Goal: Check status: Check status

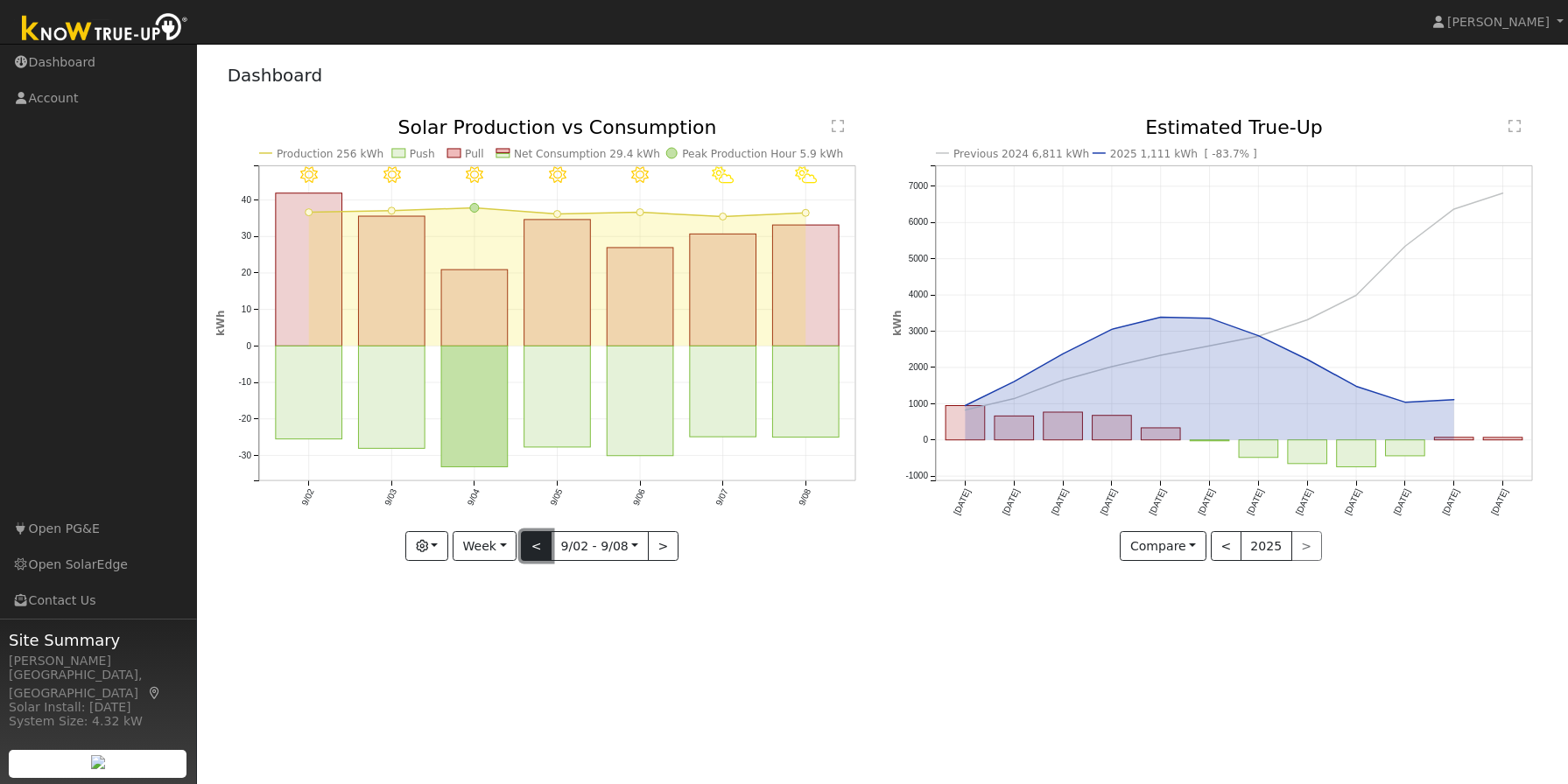
click at [545, 549] on button "<" at bounding box center [536, 546] width 31 height 30
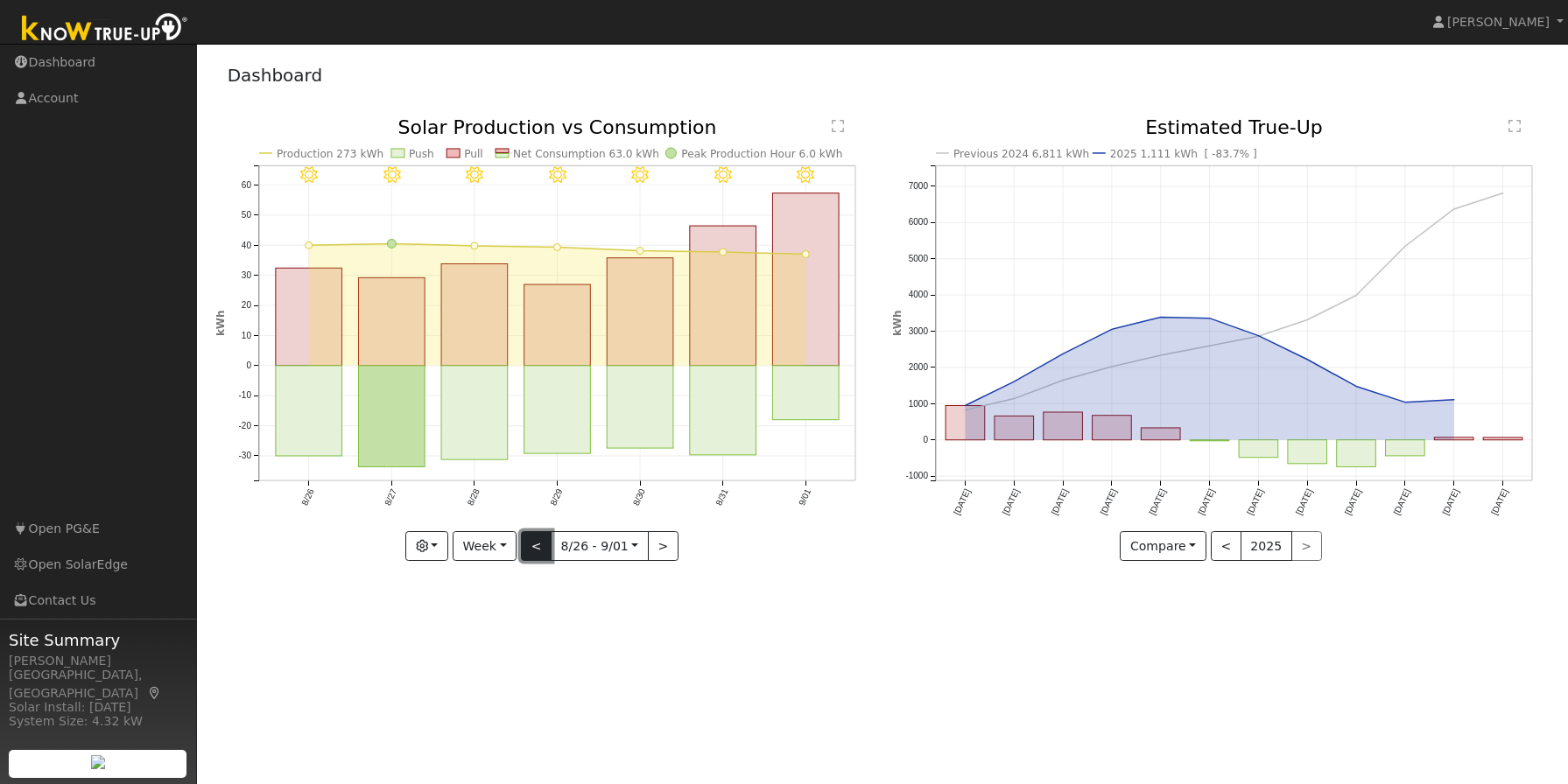
click at [541, 550] on button "<" at bounding box center [536, 546] width 31 height 30
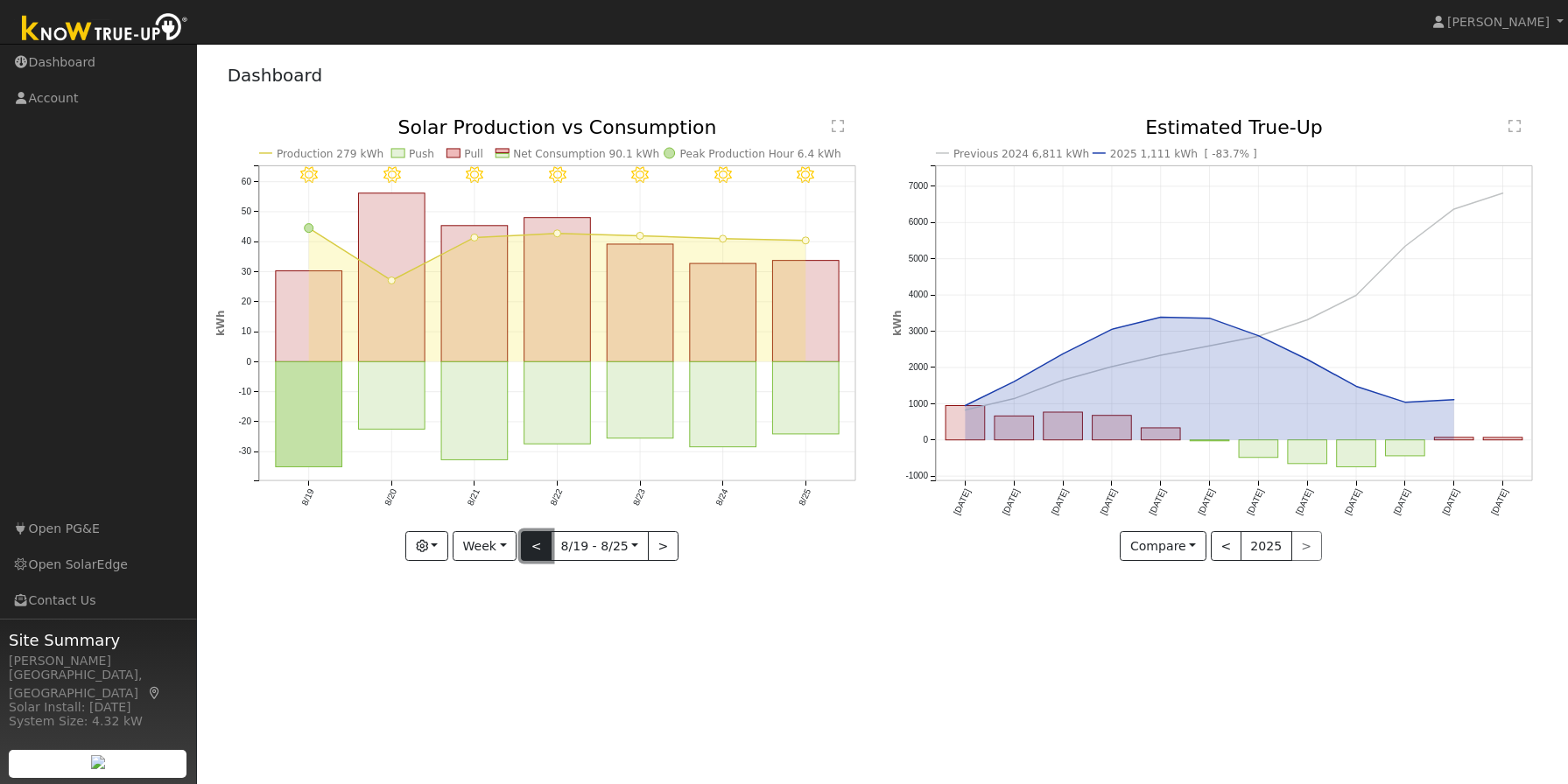
click at [541, 550] on button "<" at bounding box center [536, 546] width 31 height 30
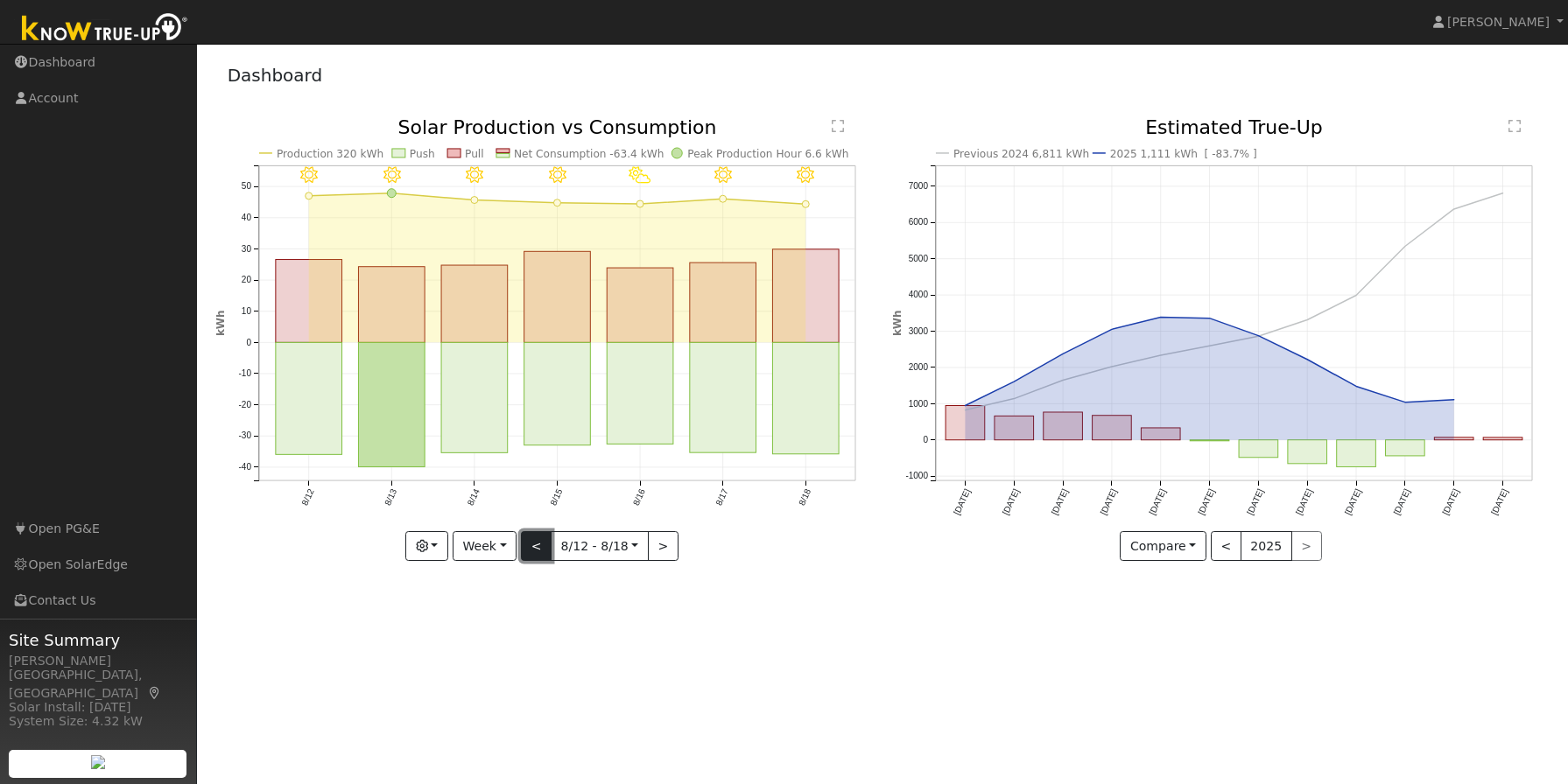
click at [541, 550] on button "<" at bounding box center [536, 546] width 31 height 30
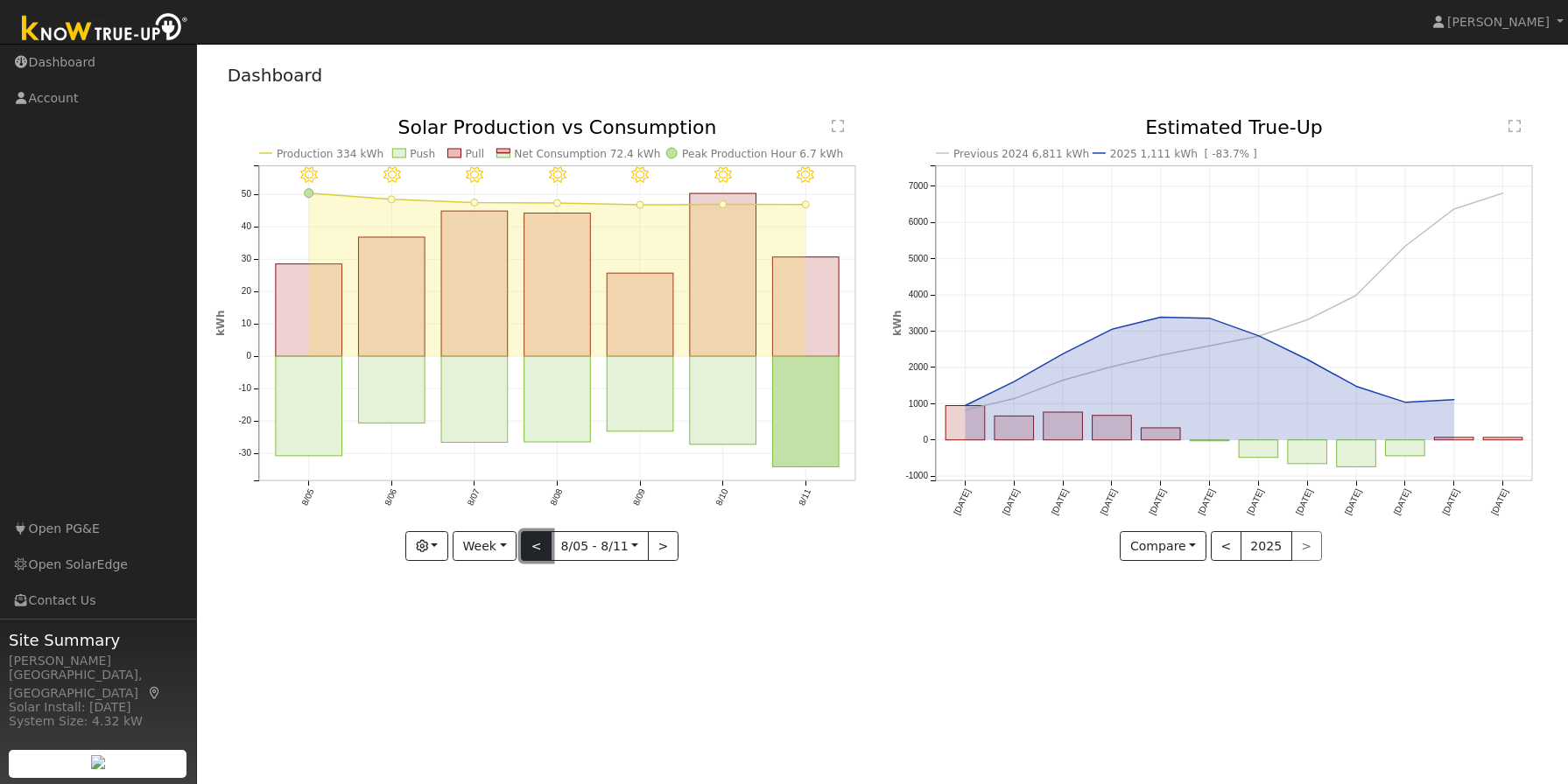
click at [541, 550] on button "<" at bounding box center [536, 546] width 31 height 30
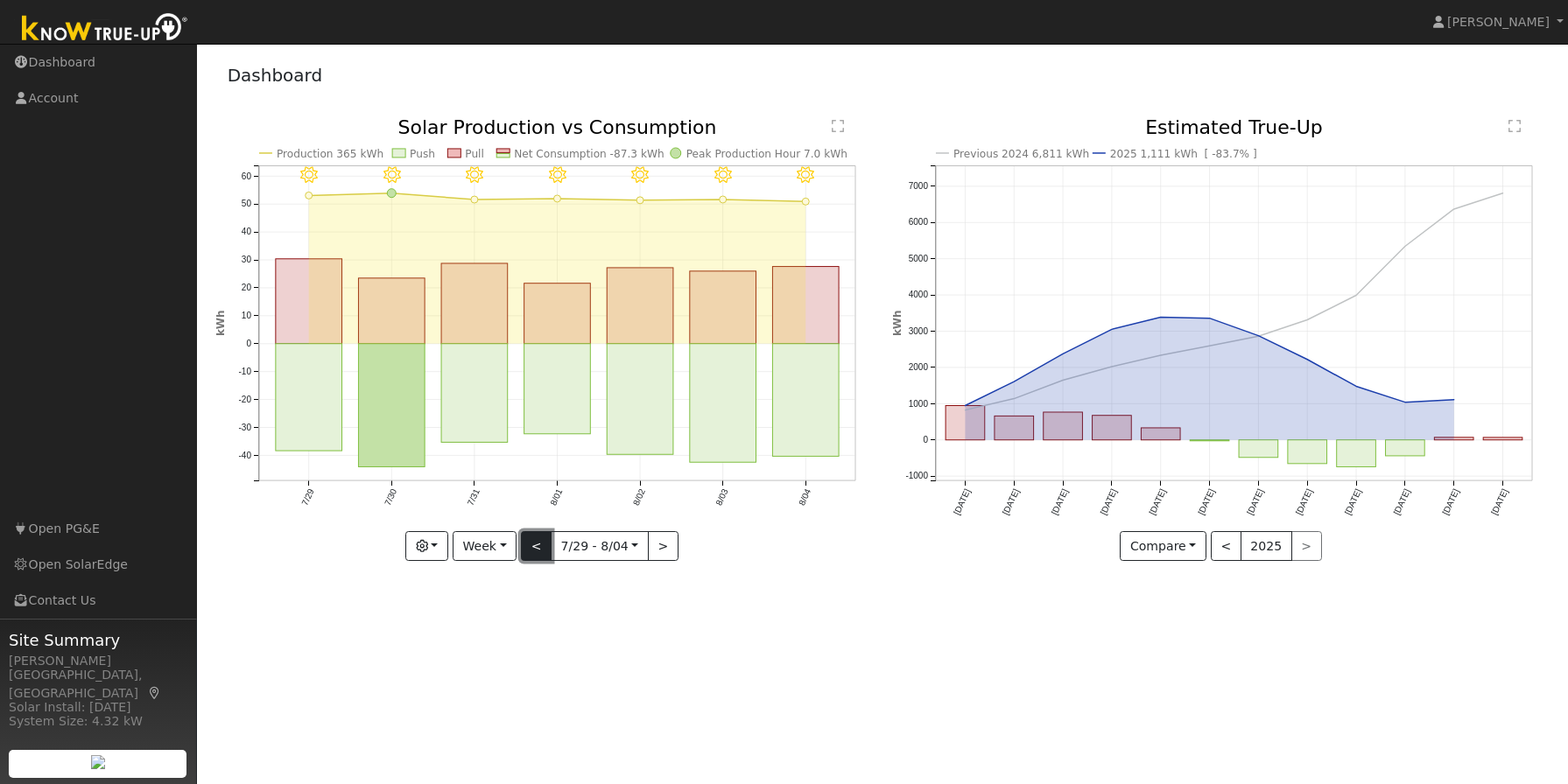
click at [541, 550] on button "<" at bounding box center [536, 546] width 31 height 30
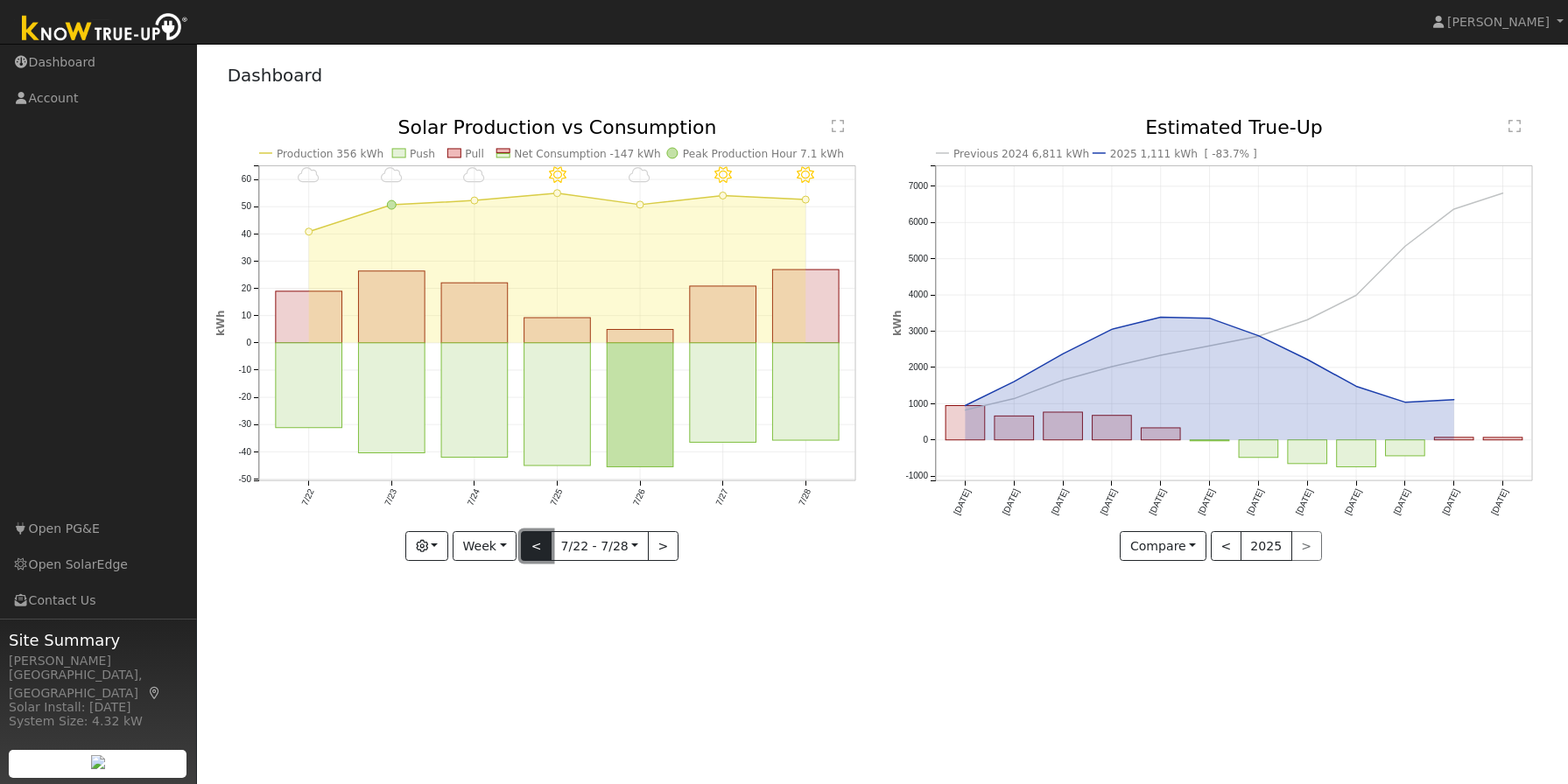
click at [541, 550] on button "<" at bounding box center [536, 546] width 31 height 30
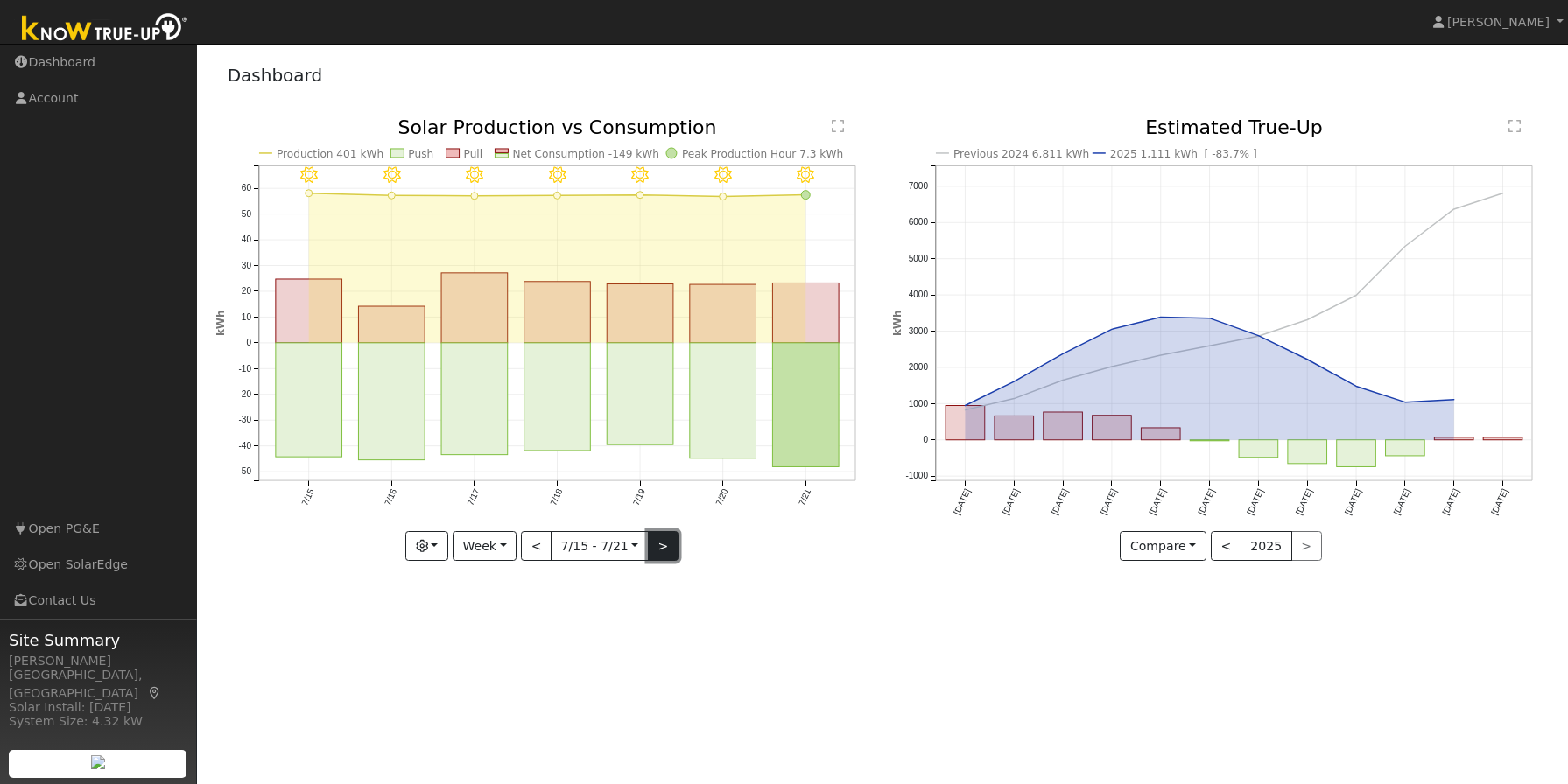
click at [652, 545] on button ">" at bounding box center [663, 546] width 31 height 30
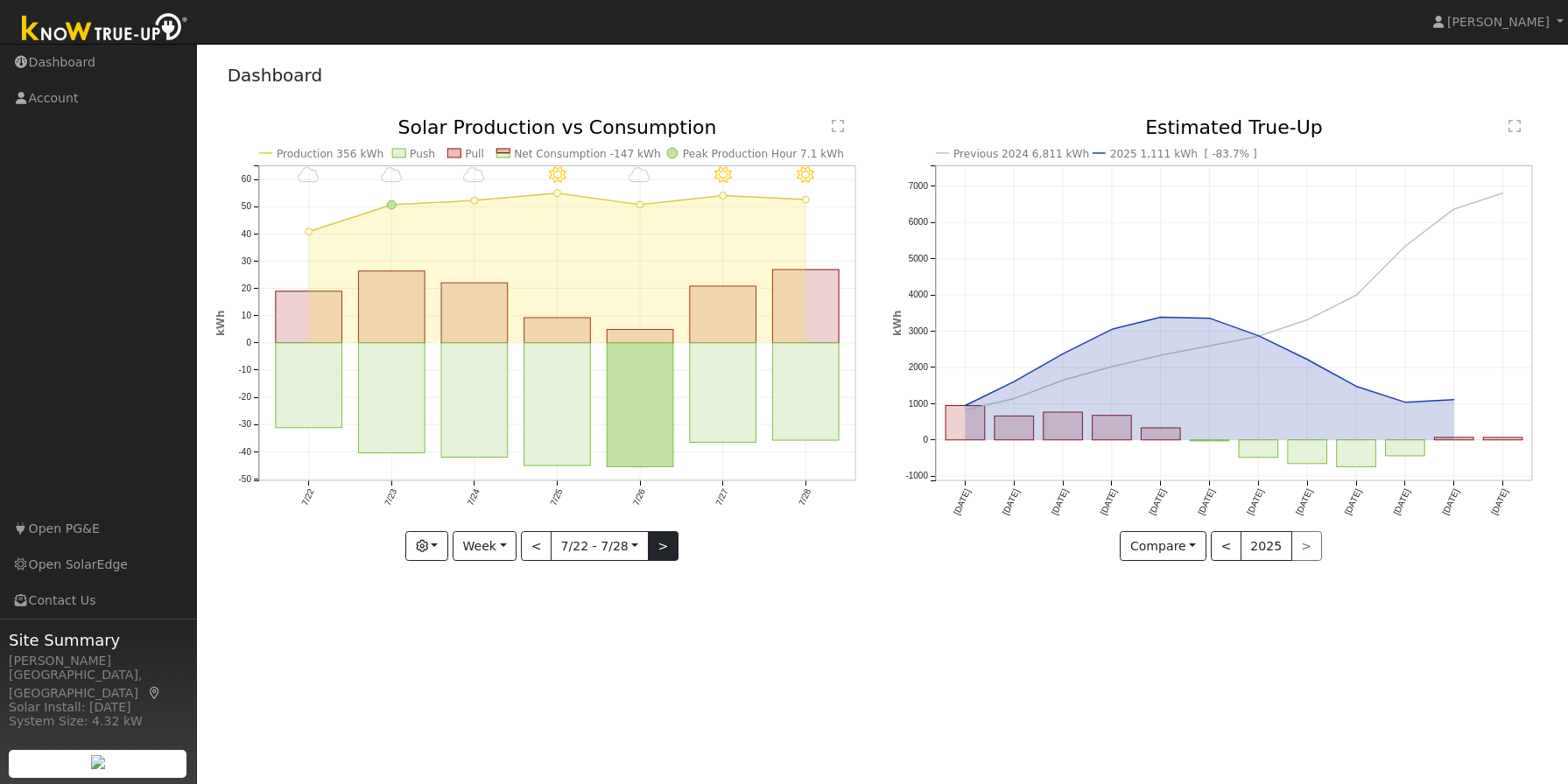
click at [652, 545] on div at bounding box center [545, 339] width 659 height 443
click at [652, 545] on button ">" at bounding box center [663, 546] width 31 height 30
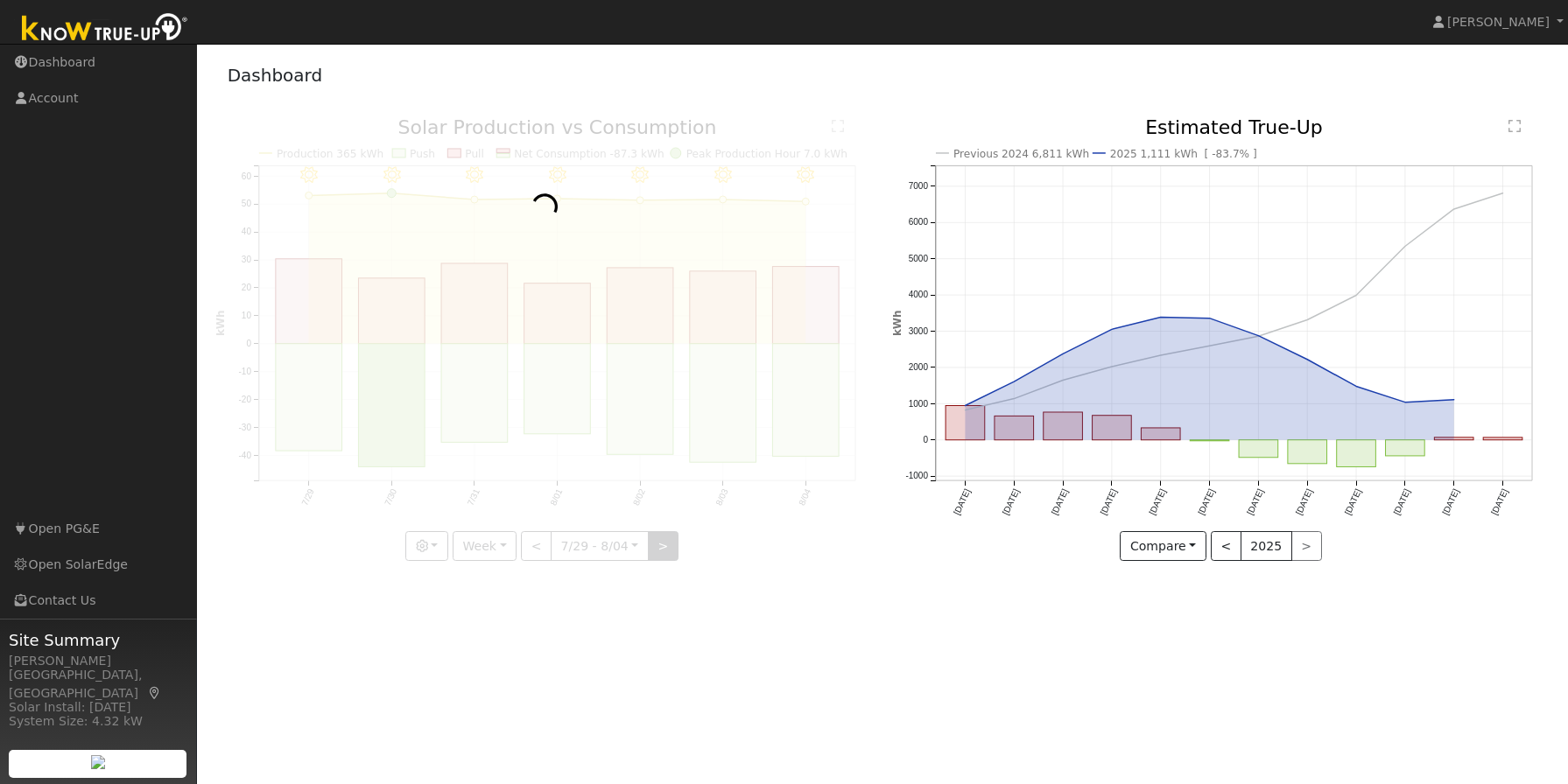
click at [652, 545] on div at bounding box center [545, 339] width 659 height 443
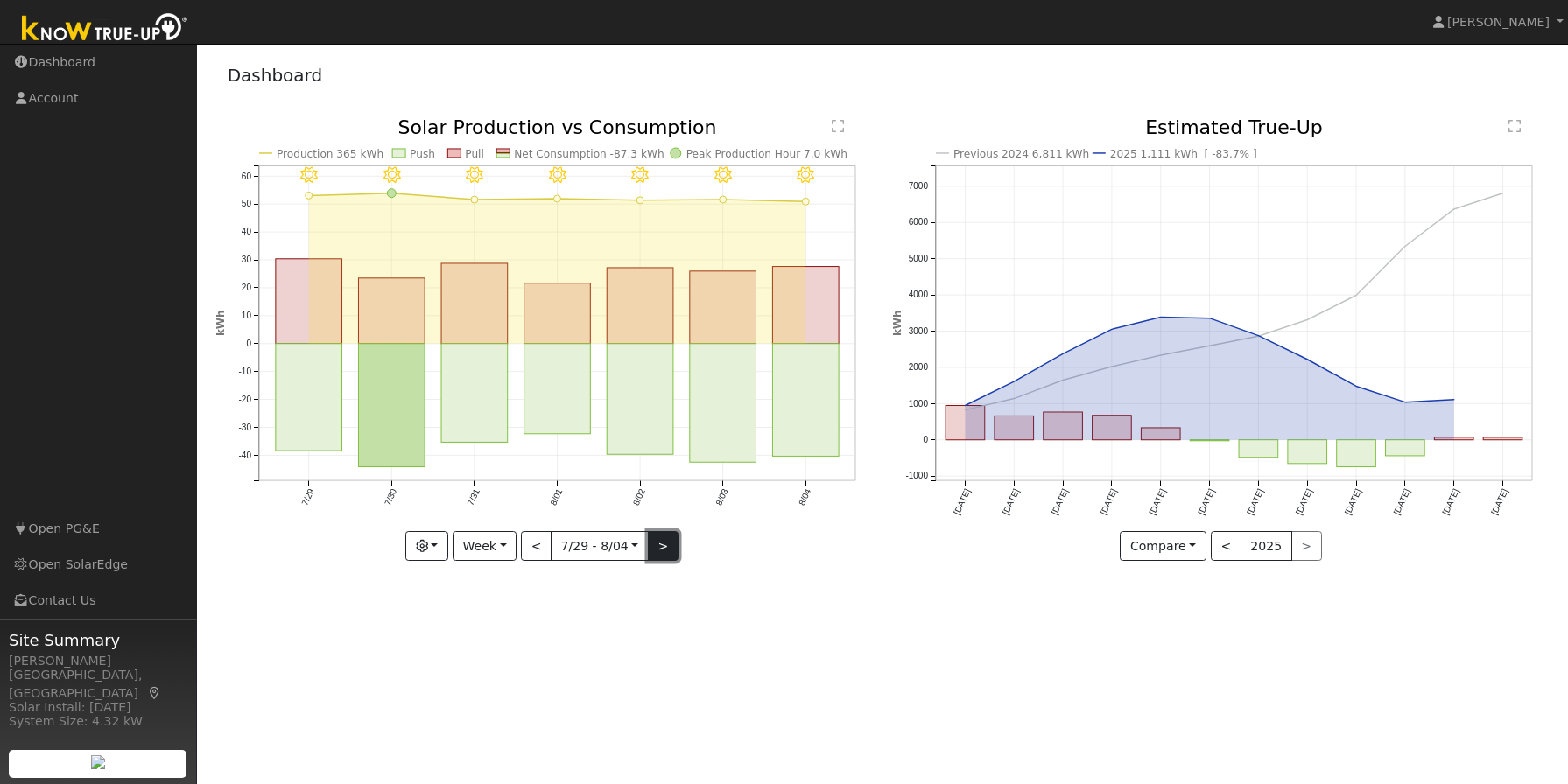
click at [652, 545] on button ">" at bounding box center [663, 546] width 31 height 30
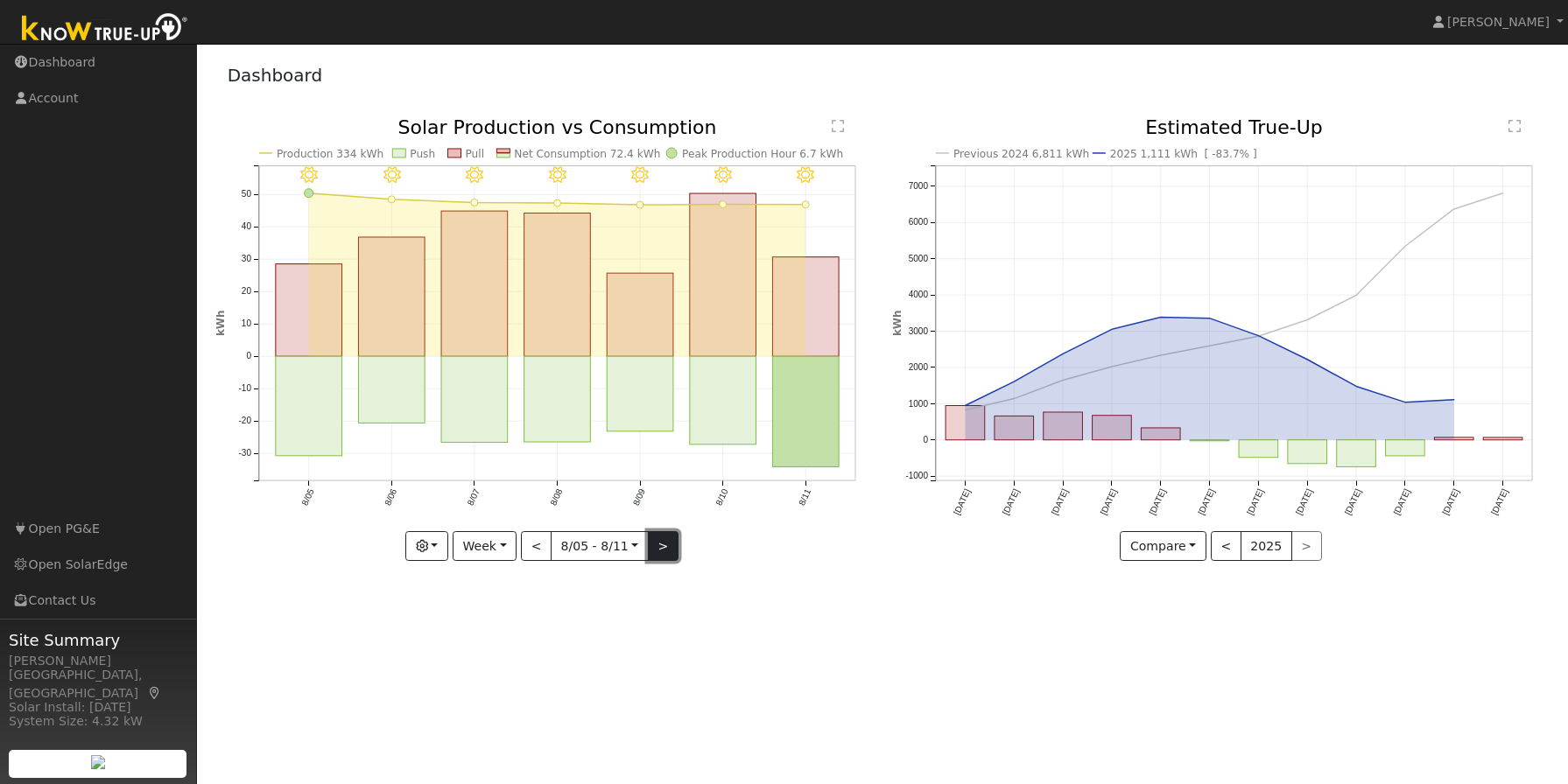
click at [659, 545] on button ">" at bounding box center [663, 546] width 31 height 30
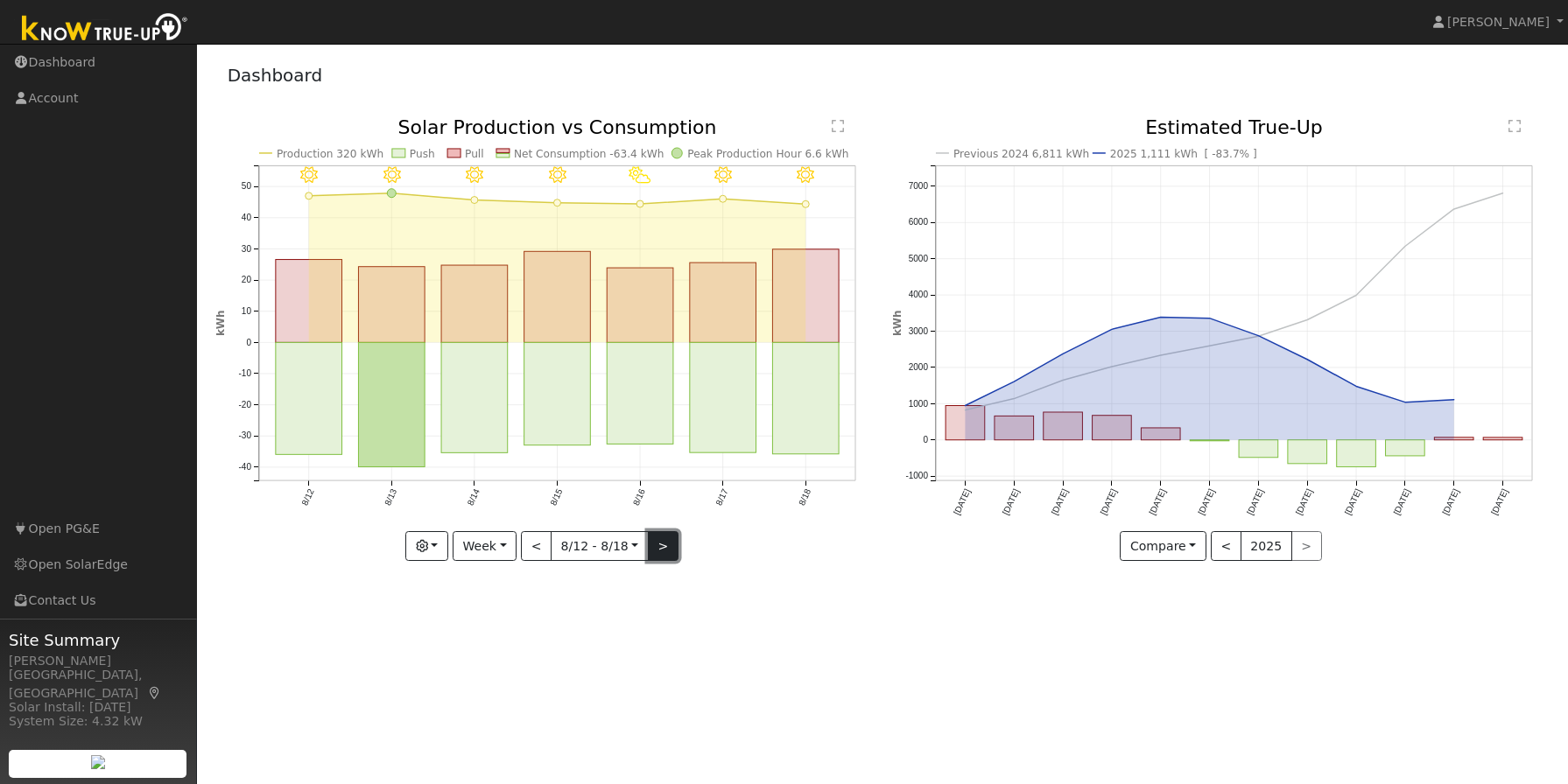
click at [659, 545] on button ">" at bounding box center [663, 546] width 31 height 30
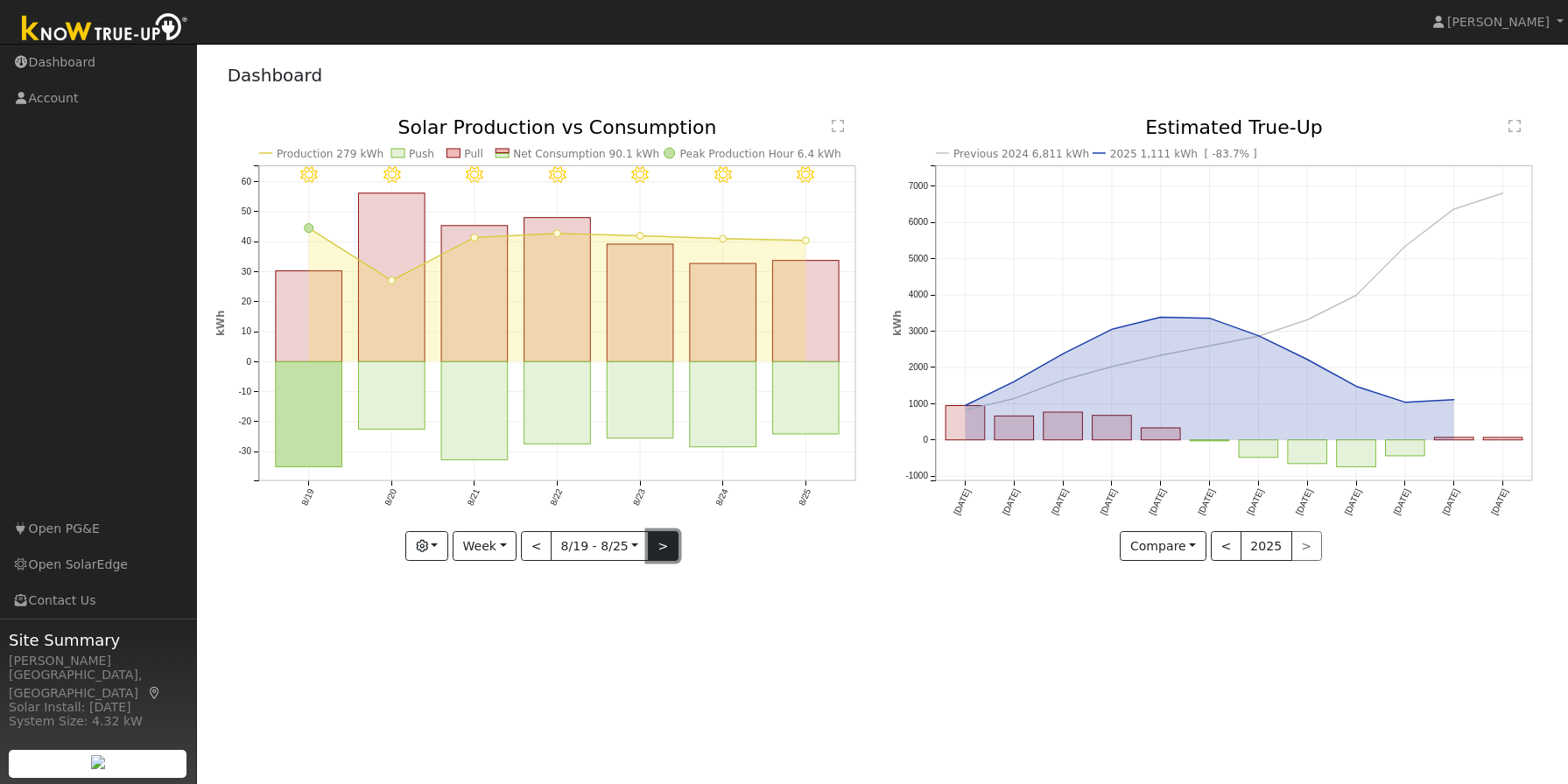
click at [659, 545] on button ">" at bounding box center [663, 546] width 31 height 30
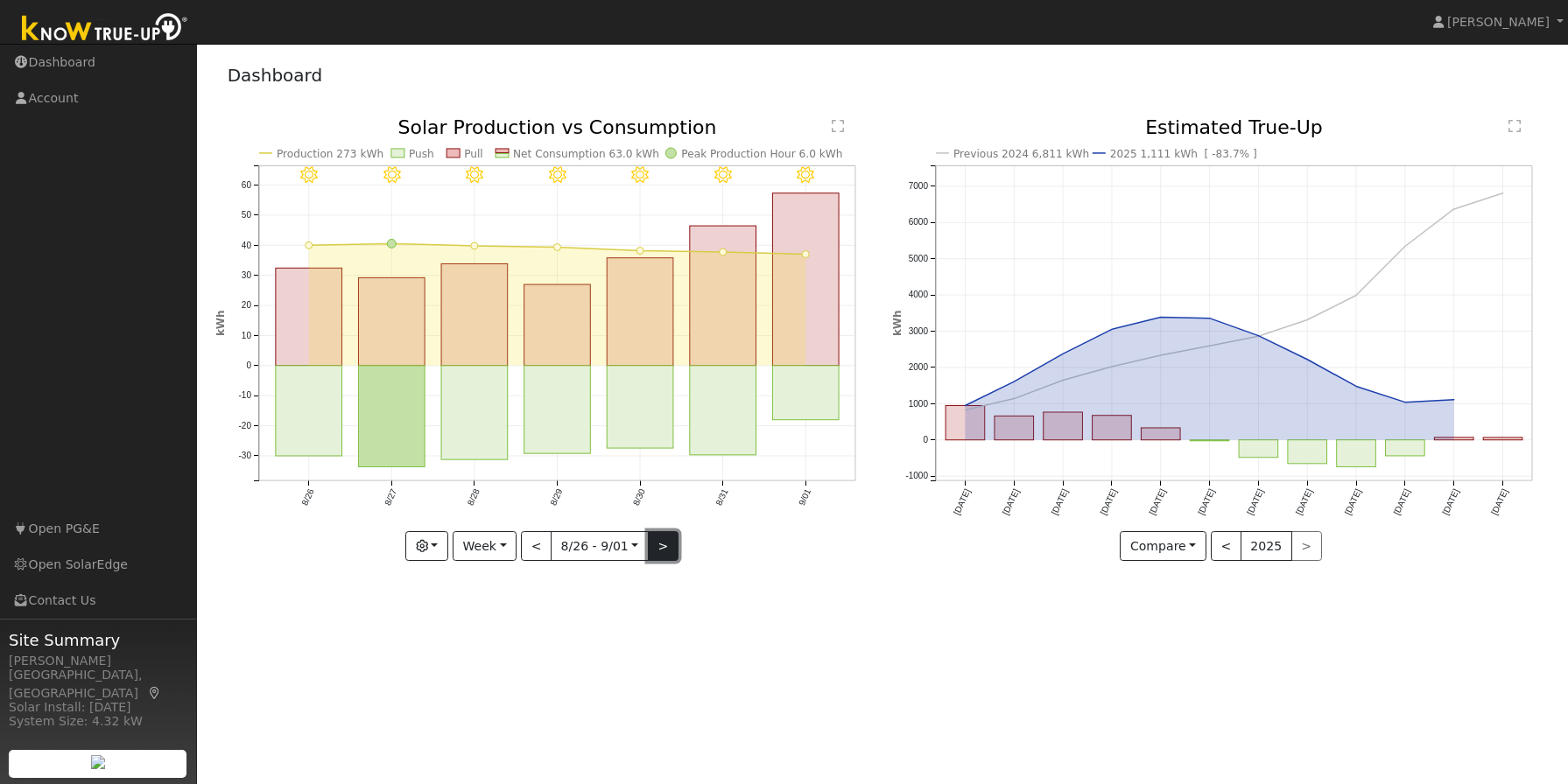
click at [659, 545] on button ">" at bounding box center [663, 546] width 31 height 30
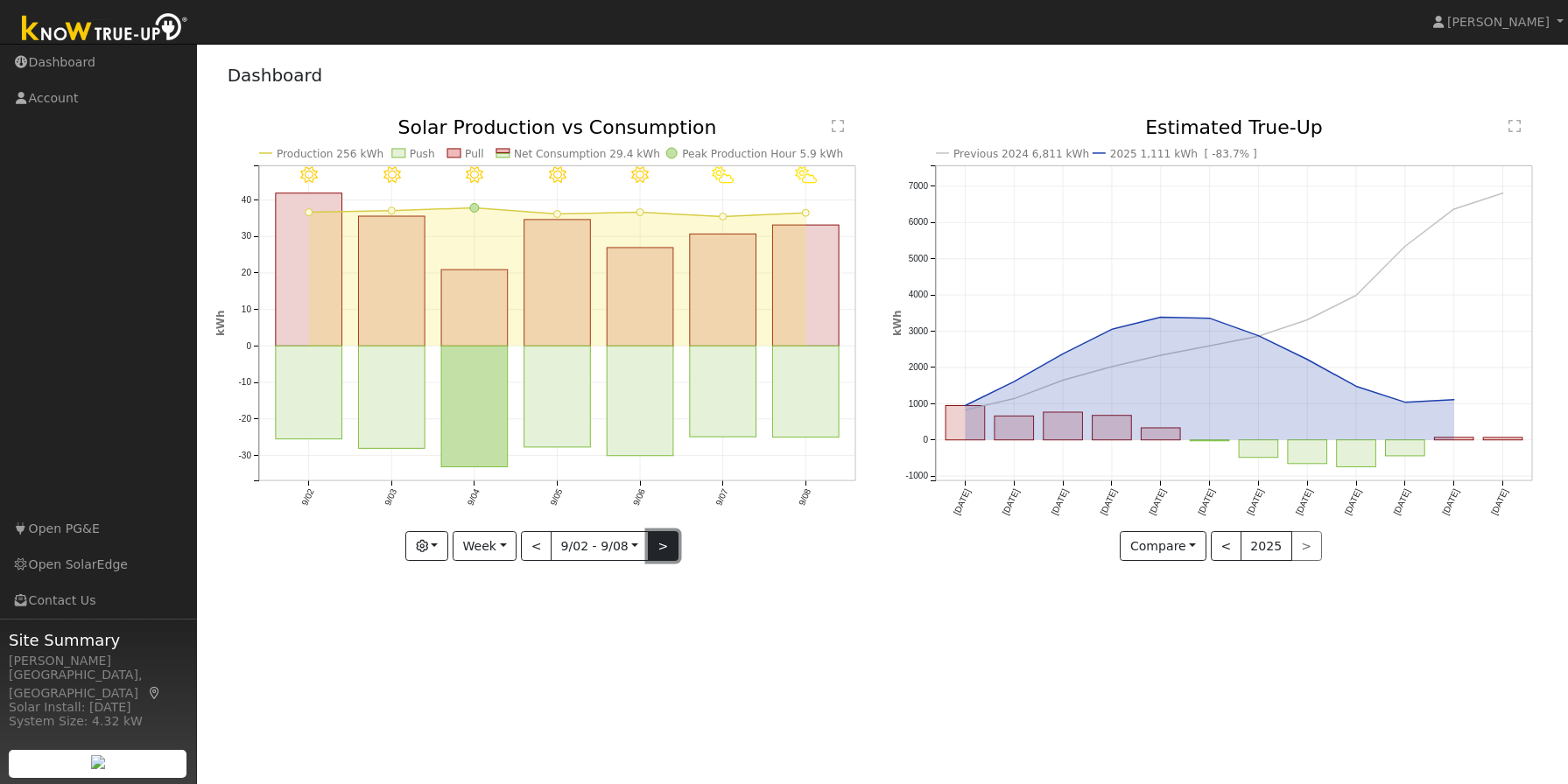
click at [659, 545] on button ">" at bounding box center [663, 546] width 31 height 30
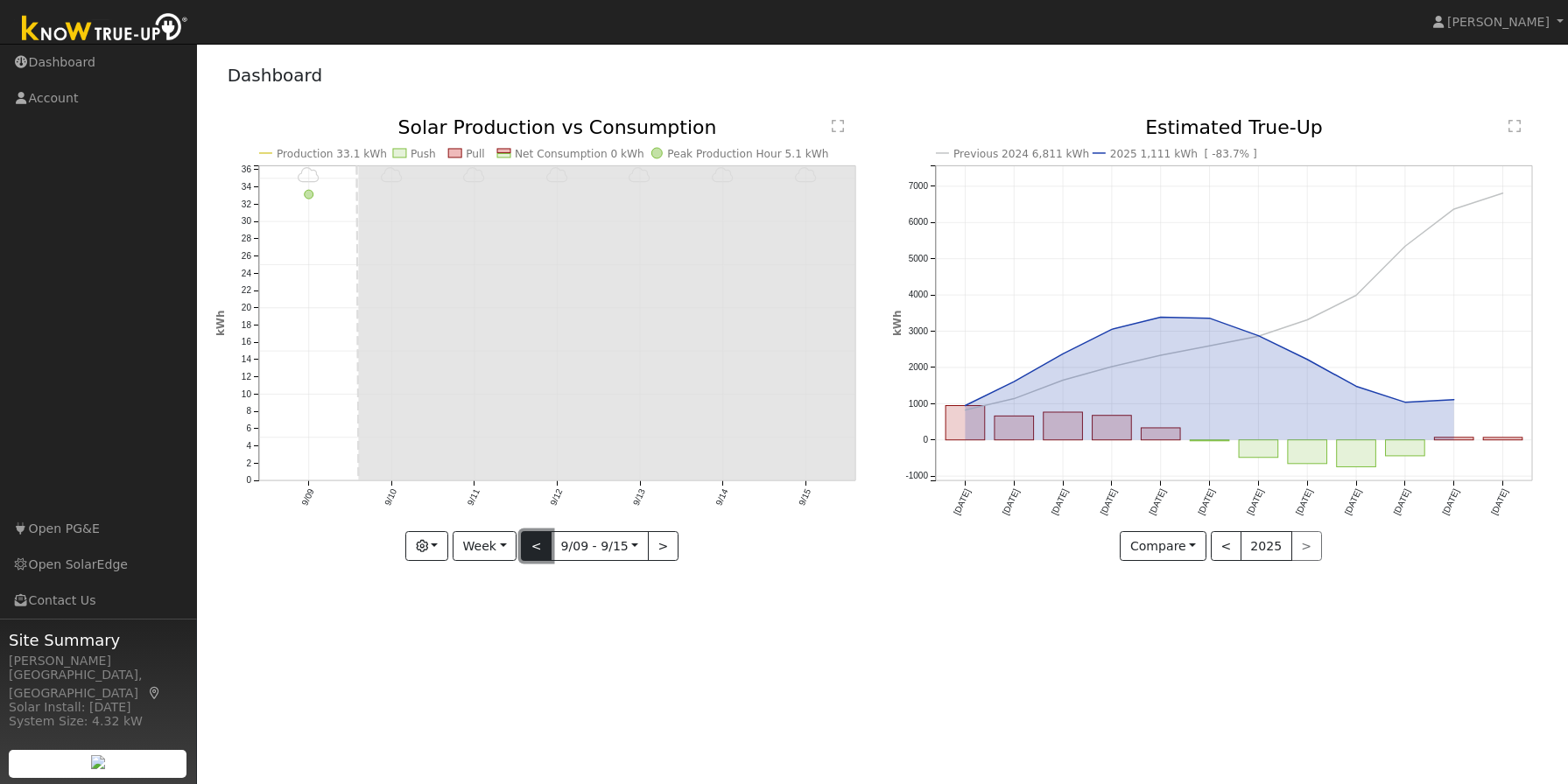
click at [541, 548] on button "<" at bounding box center [536, 546] width 31 height 30
type input "[DATE]"
